Goal: Transaction & Acquisition: Download file/media

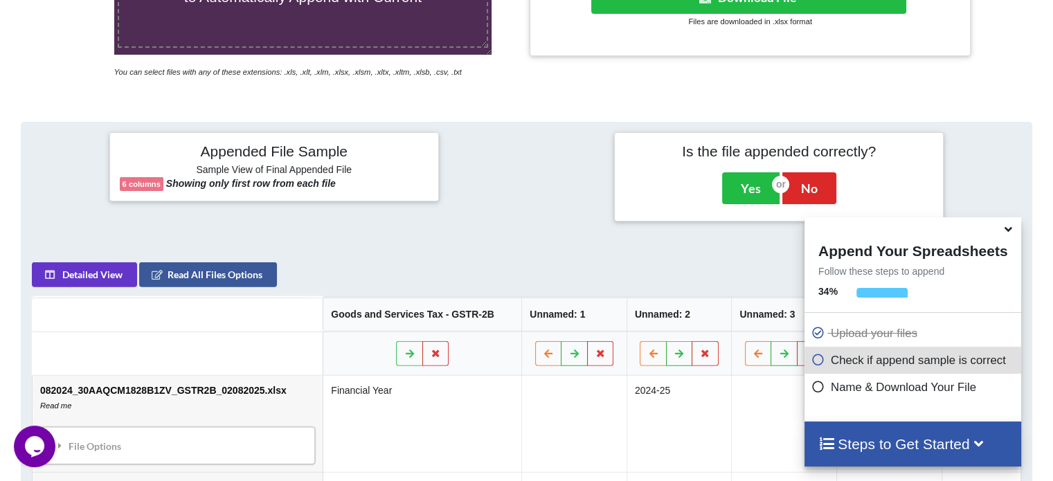
scroll to position [546, 0]
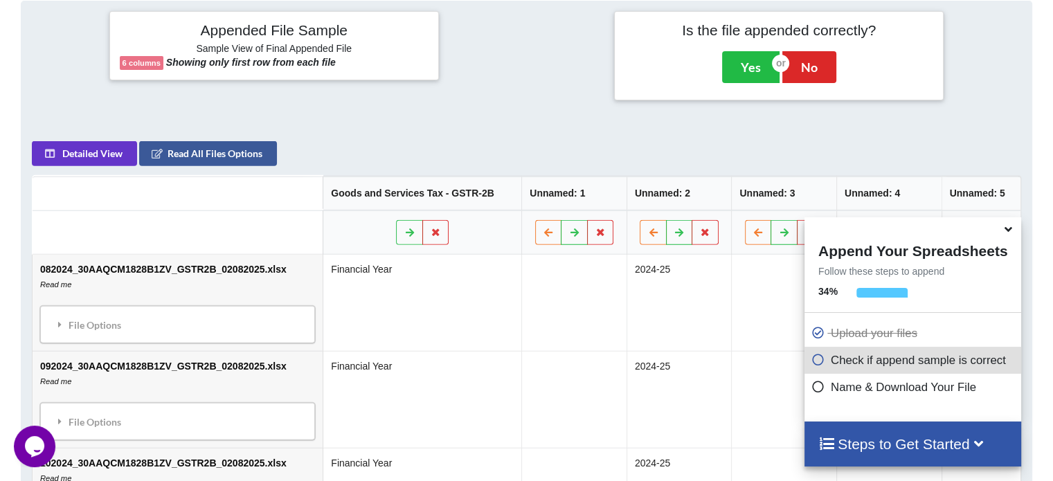
click at [1008, 230] on icon at bounding box center [1009, 227] width 15 height 12
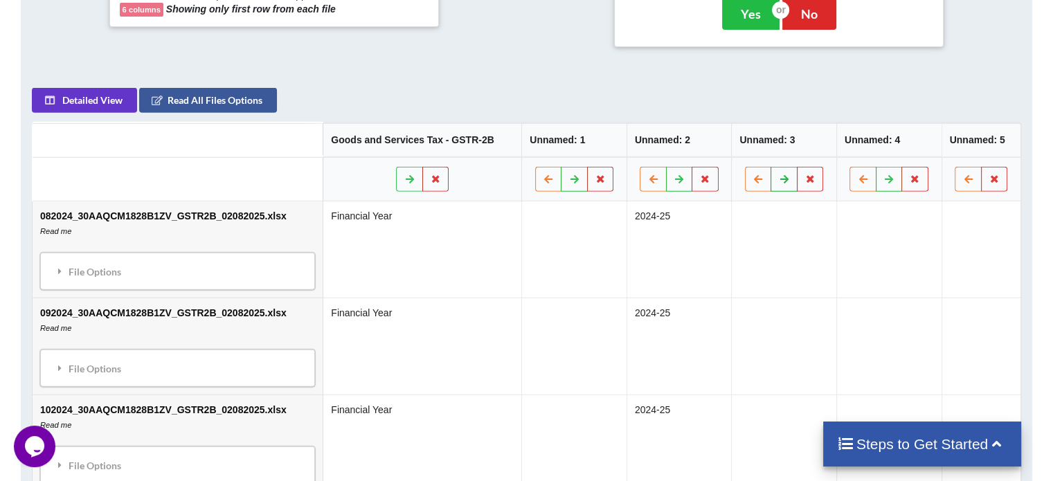
scroll to position [598, 0]
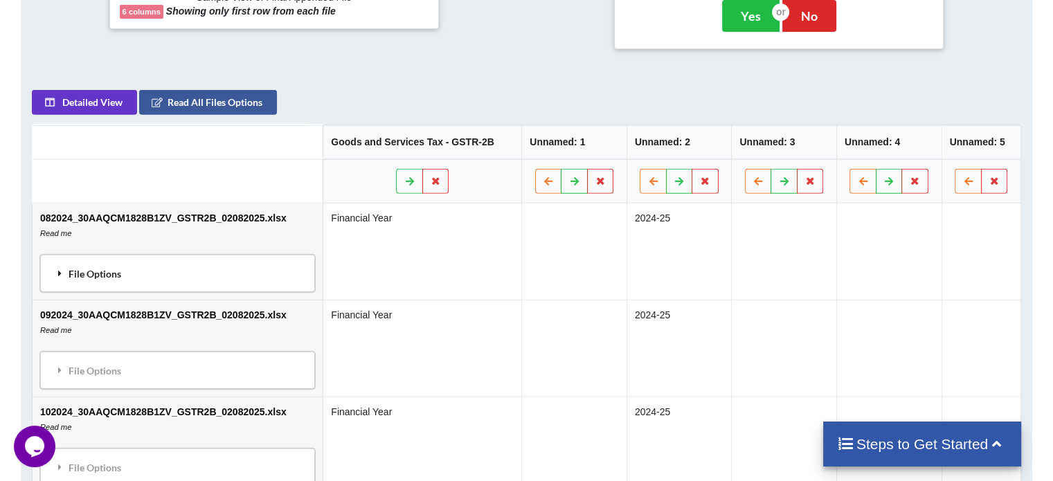
click at [55, 273] on icon at bounding box center [60, 273] width 12 height 10
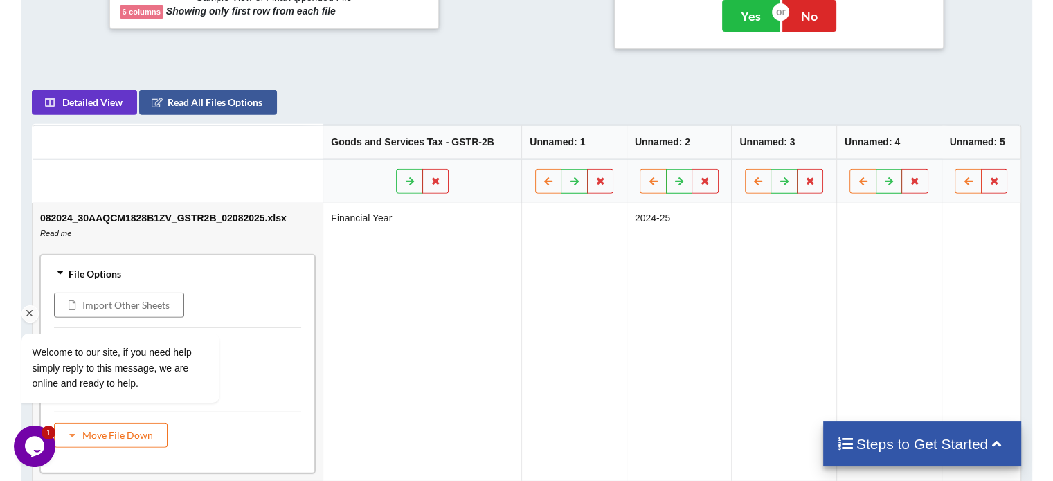
click at [62, 269] on div "Welcome to our site, if you need help simply reply to this message, we are onli…" at bounding box center [138, 311] width 249 height 211
click at [57, 267] on div "Welcome to our site, if you need help simply reply to this message, we are onli…" at bounding box center [138, 311] width 249 height 211
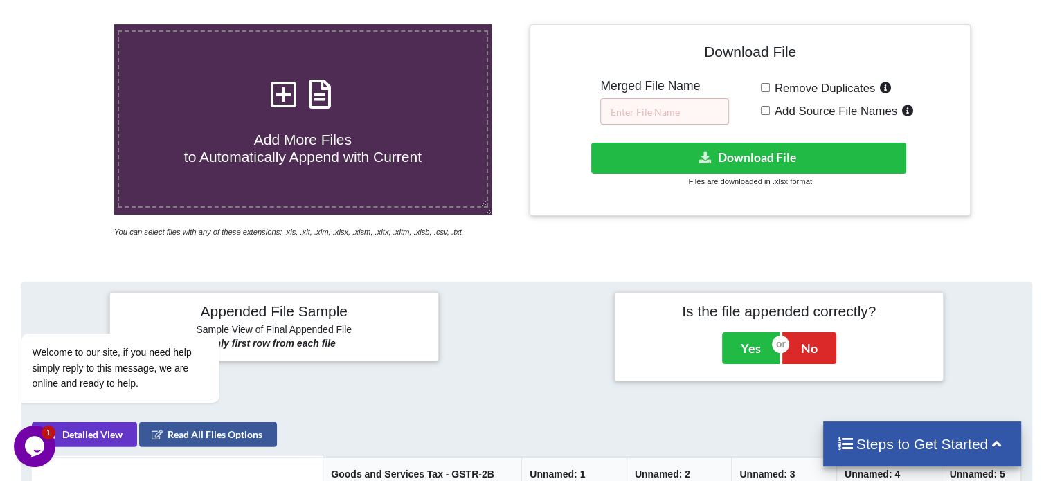
scroll to position [266, 0]
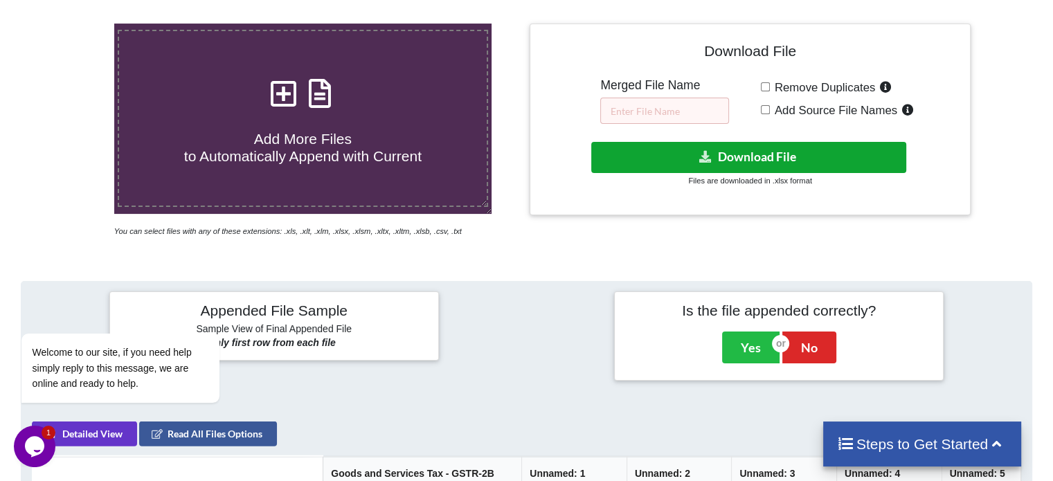
click at [722, 163] on button "Download File" at bounding box center [748, 157] width 315 height 31
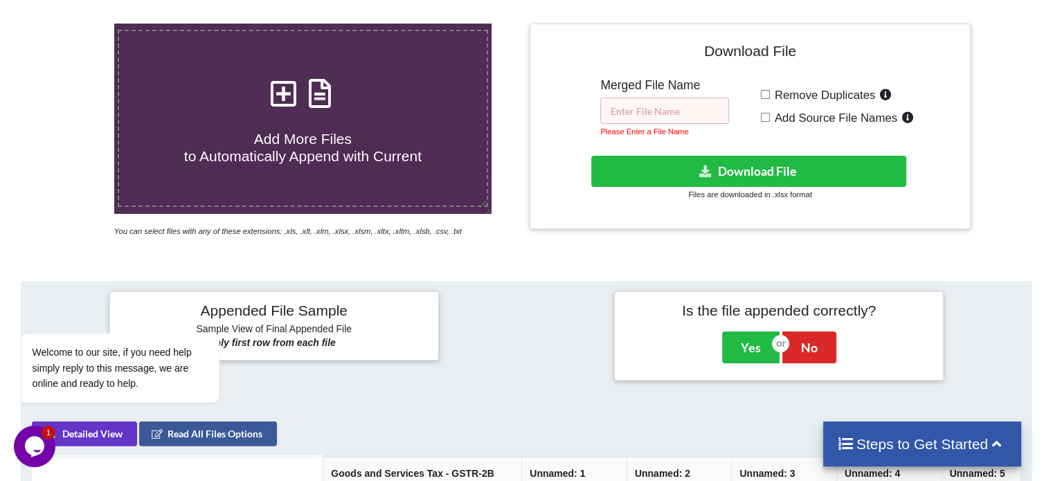
click at [673, 120] on input "text" at bounding box center [664, 111] width 129 height 26
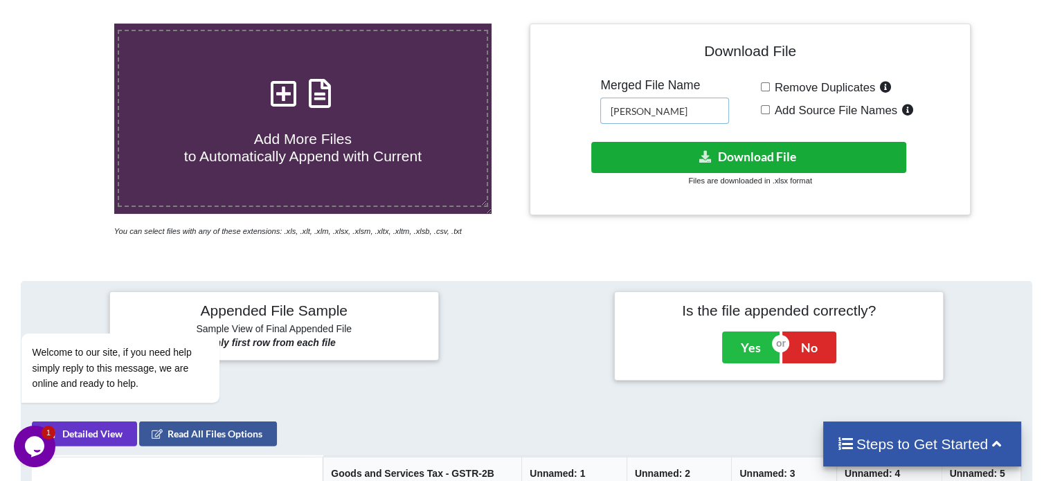
type input "[PERSON_NAME]"
click at [742, 148] on button "Download File" at bounding box center [748, 157] width 315 height 31
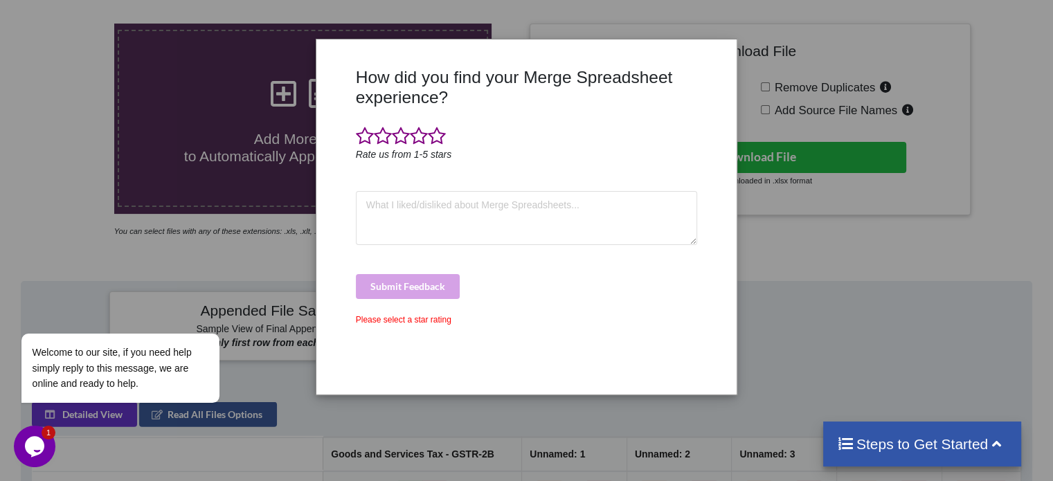
click at [103, 163] on div "How did you find your Merge Spreadsheet experience? Rate us from 1-5 stars Subm…" at bounding box center [526, 240] width 1053 height 481
click at [26, 312] on icon "Chat attention grabber" at bounding box center [30, 314] width 12 height 12
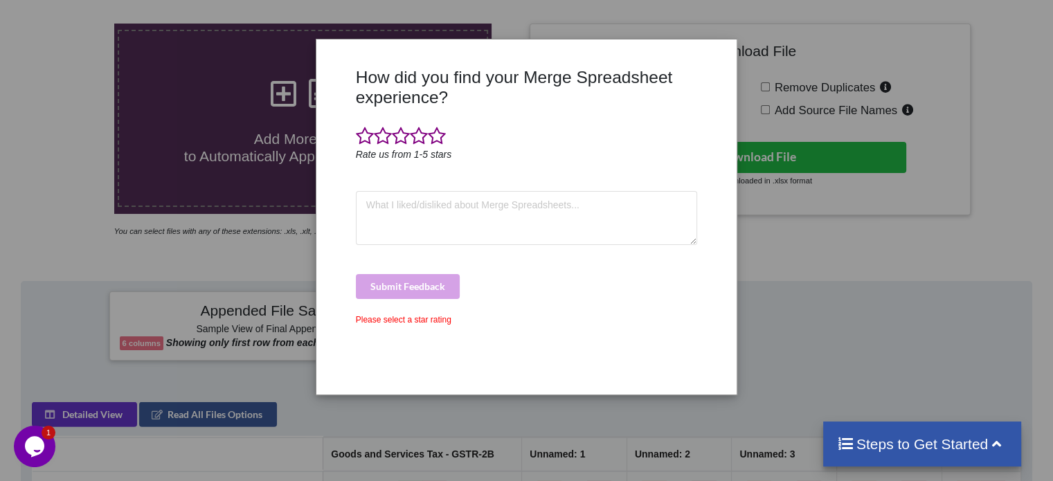
click at [161, 66] on div "How did you find your Merge Spreadsheet experience? Rate us from 1-5 stars Subm…" at bounding box center [526, 240] width 1053 height 481
